Goal: Information Seeking & Learning: Check status

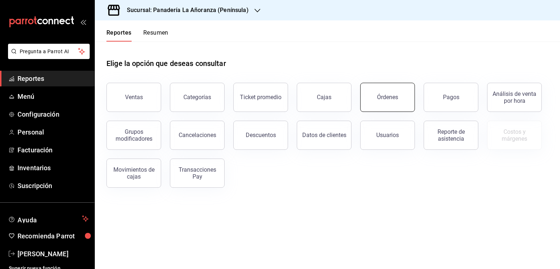
click at [393, 100] on div "Órdenes" at bounding box center [387, 97] width 21 height 7
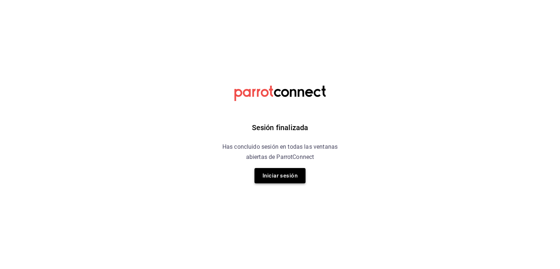
click at [295, 177] on button "Iniciar sesión" at bounding box center [279, 175] width 51 height 15
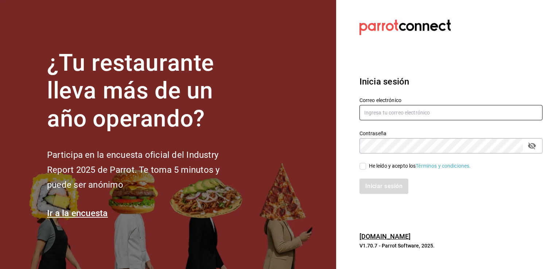
type input "[EMAIL_ADDRESS][DOMAIN_NAME]"
click at [530, 149] on icon "passwordField" at bounding box center [531, 145] width 9 height 9
click at [363, 165] on input "He leído y acepto los Términos y condiciones." at bounding box center [362, 166] width 7 height 7
checkbox input "true"
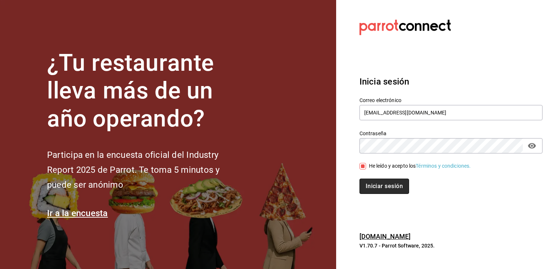
click at [365, 180] on button "Iniciar sesión" at bounding box center [384, 186] width 50 height 15
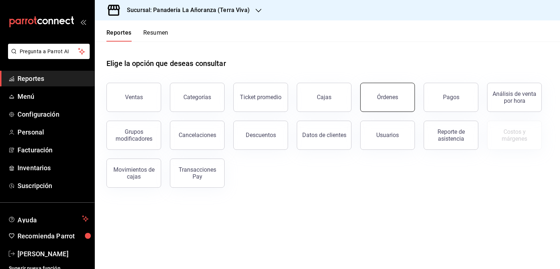
click at [391, 101] on button "Órdenes" at bounding box center [387, 97] width 55 height 29
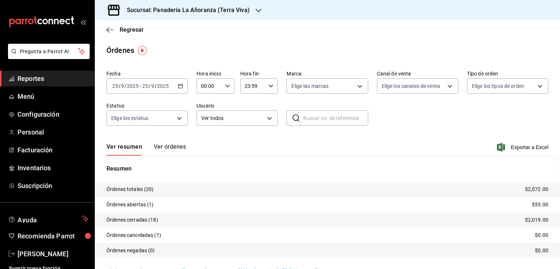
click at [257, 12] on icon "button" at bounding box center [258, 11] width 6 height 6
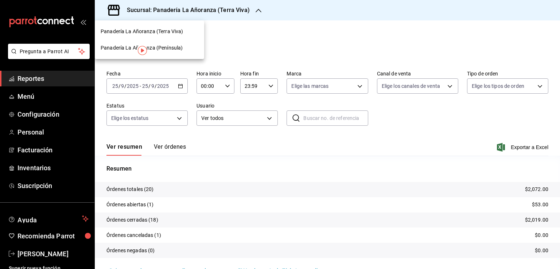
click at [173, 46] on span "Panadería La Añoranza (Península)" at bounding box center [142, 48] width 82 height 8
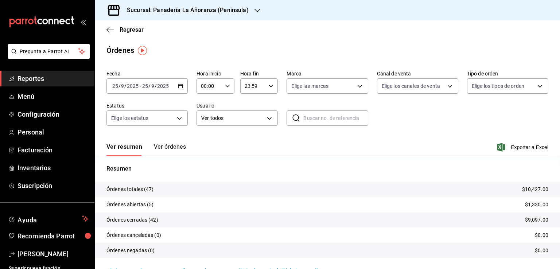
click at [39, 82] on span "Reportes" at bounding box center [52, 79] width 71 height 10
